Goal: Task Accomplishment & Management: Use online tool/utility

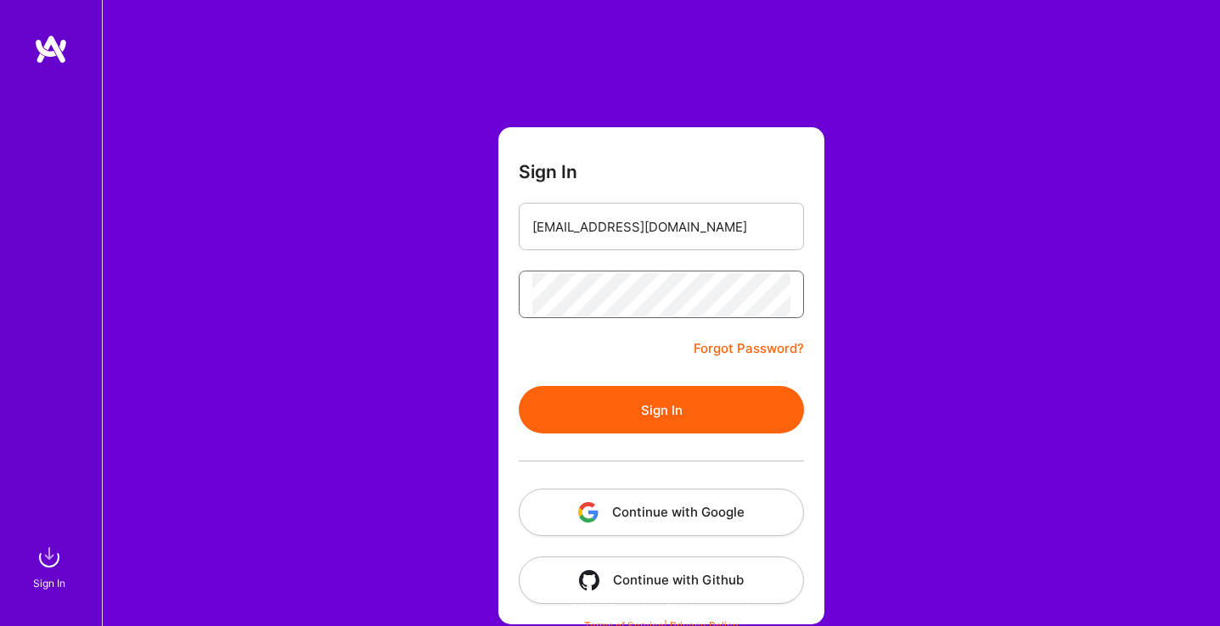
click at [519, 386] on button "Sign In" at bounding box center [661, 410] width 285 height 48
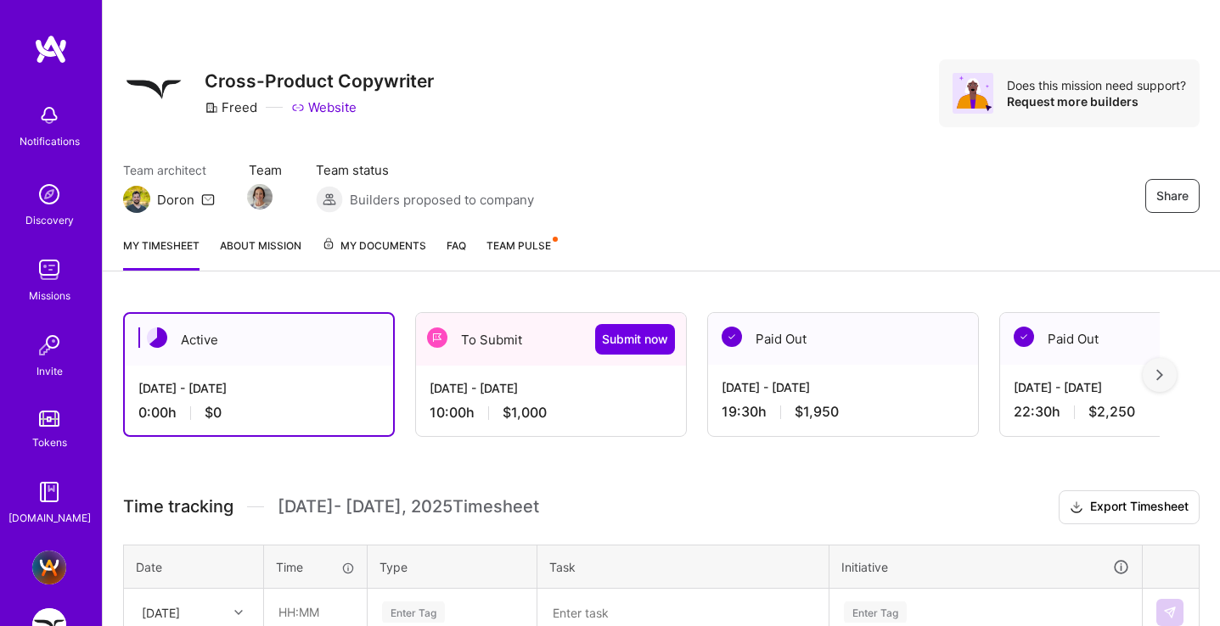
click at [517, 394] on div "[DATE] - [DATE]" at bounding box center [550, 388] width 243 height 18
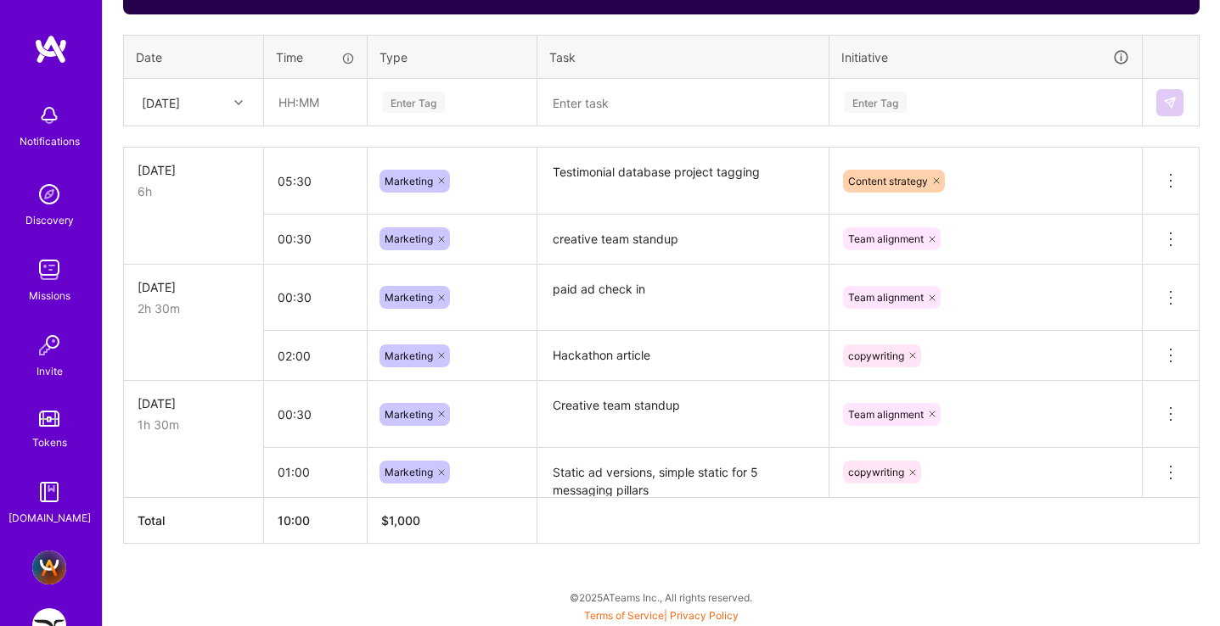
scroll to position [620, 0]
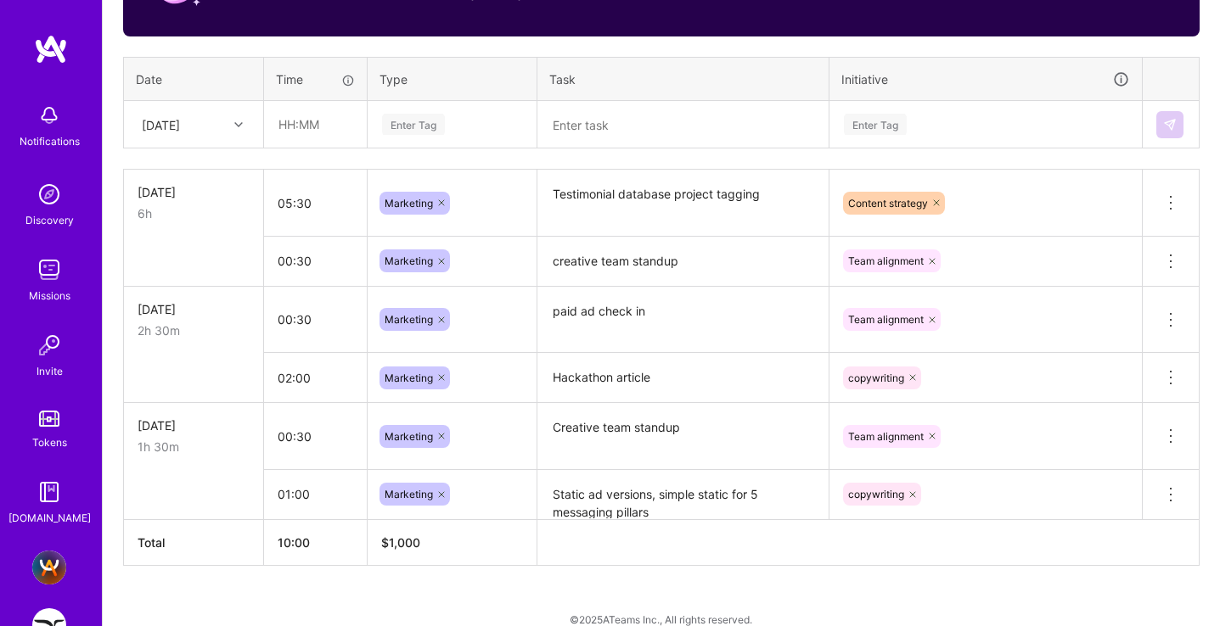
click at [230, 126] on div at bounding box center [240, 125] width 26 height 22
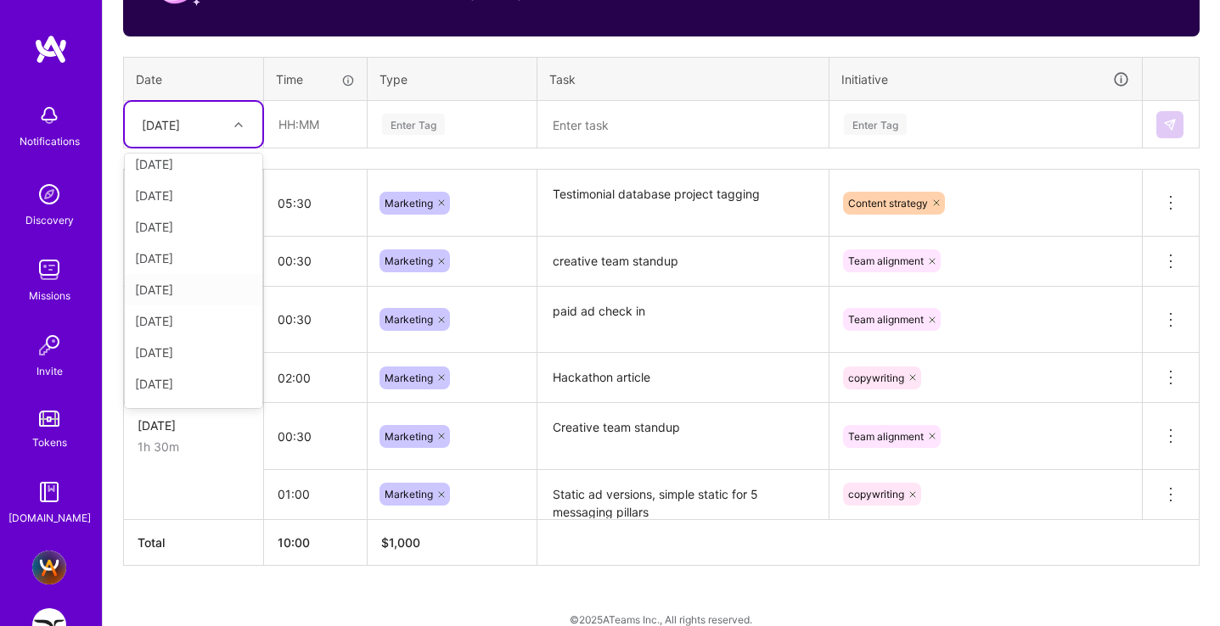
scroll to position [223, 0]
click at [171, 259] on div "[DATE]" at bounding box center [193, 263] width 137 height 31
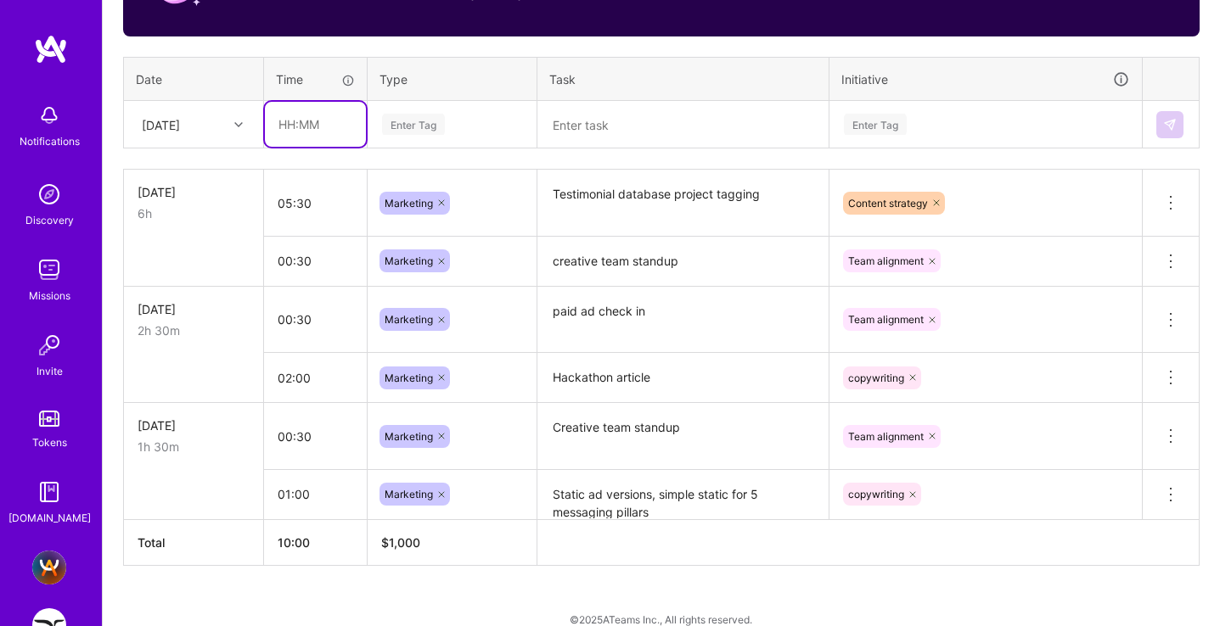
click at [306, 114] on input "text" at bounding box center [315, 124] width 101 height 45
type input "00:30"
click at [408, 121] on div "Enter Tag" at bounding box center [413, 124] width 63 height 26
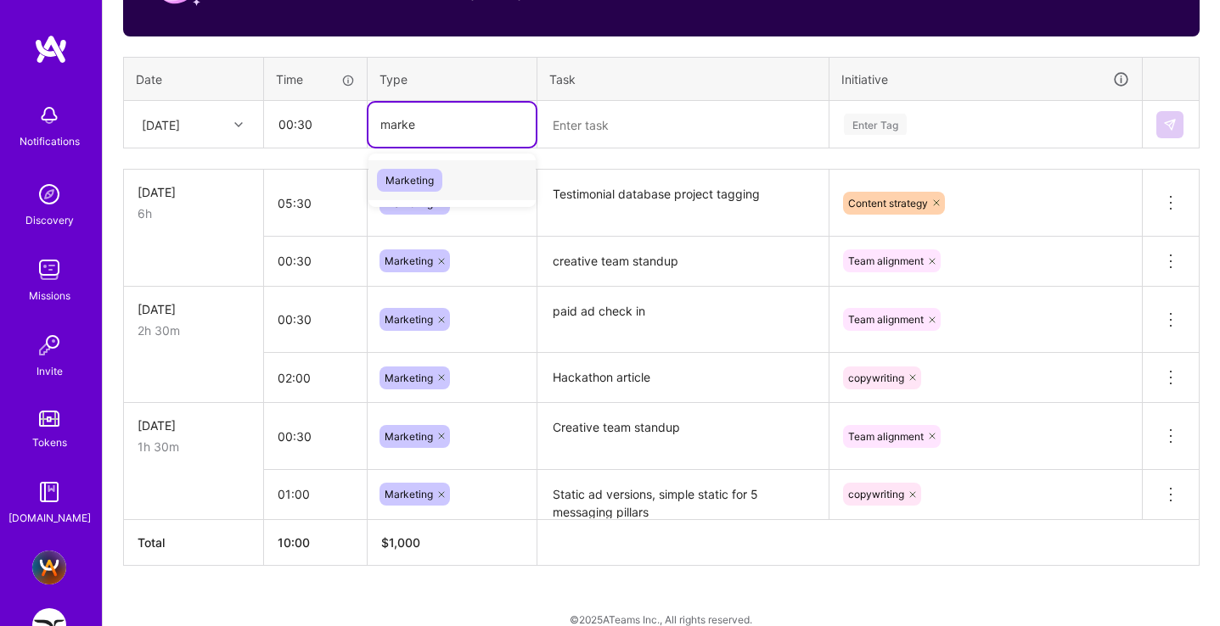
type input "market"
click at [407, 175] on span "Marketing" at bounding box center [409, 180] width 65 height 23
click at [630, 137] on textarea at bounding box center [683, 125] width 288 height 44
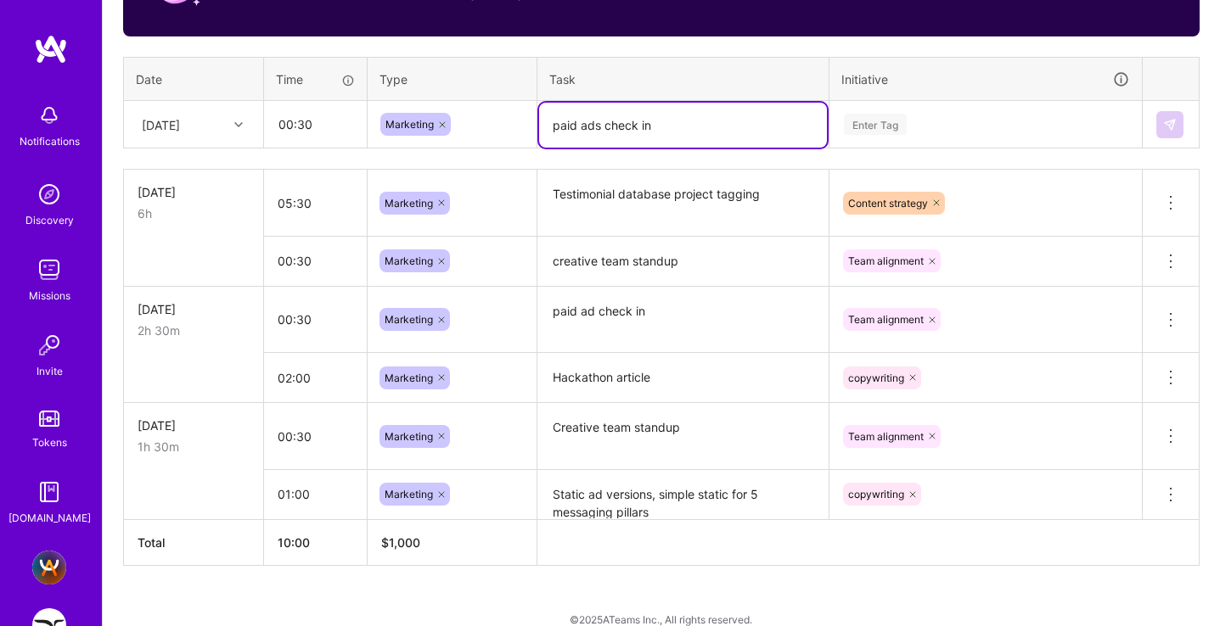
type textarea "paid ads check in"
click at [947, 127] on div "Enter Tag" at bounding box center [985, 124] width 287 height 21
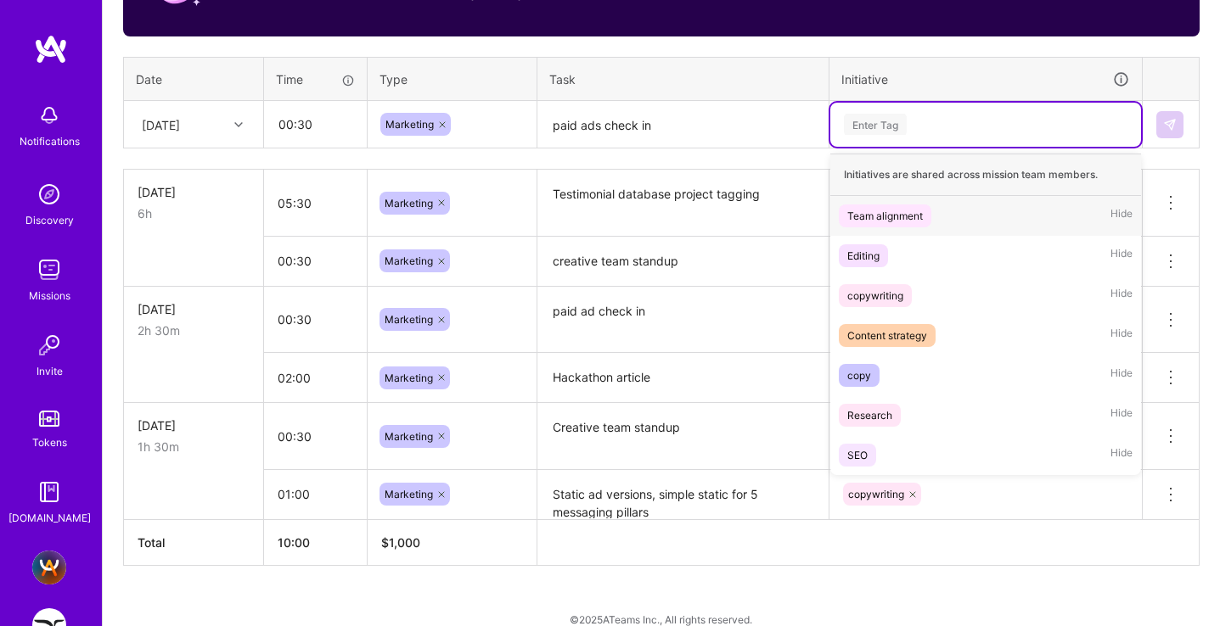
click at [929, 209] on span "Team alignment" at bounding box center [884, 216] width 93 height 23
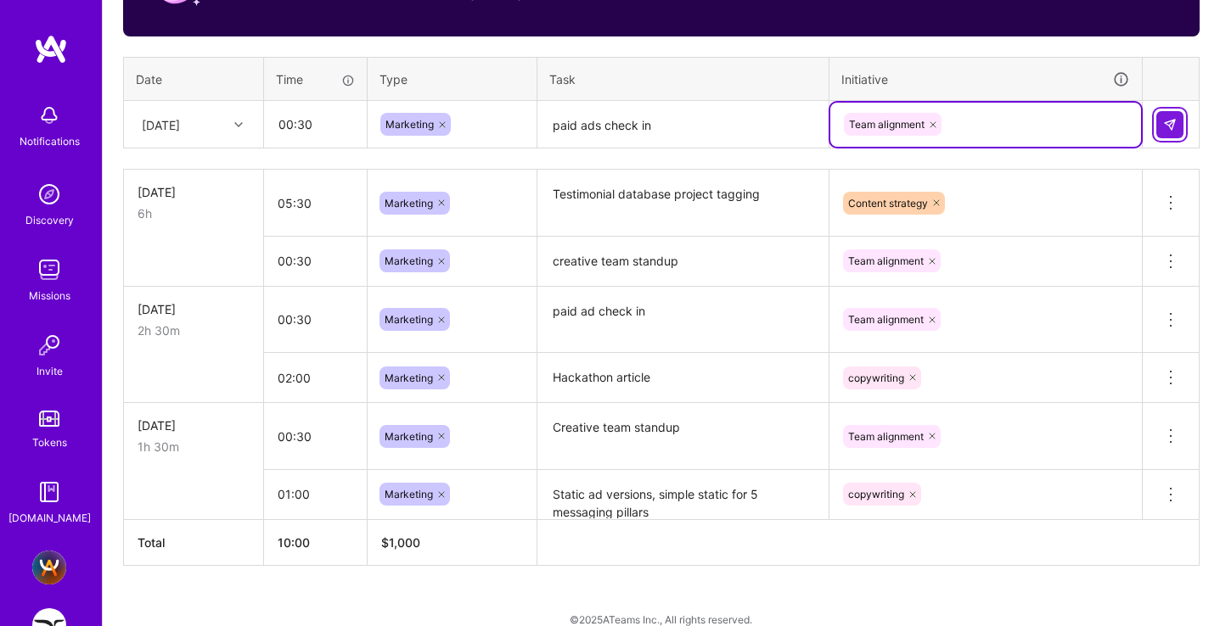
click at [1168, 123] on img at bounding box center [1170, 125] width 14 height 14
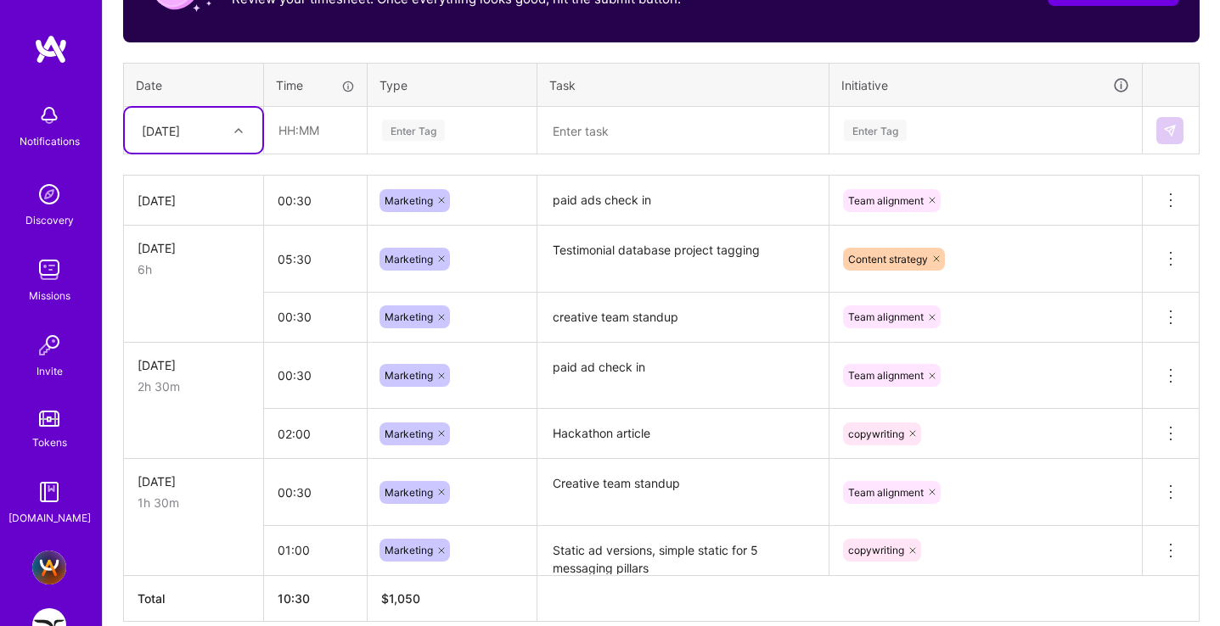
scroll to position [608, 0]
